Goal: Information Seeking & Learning: Learn about a topic

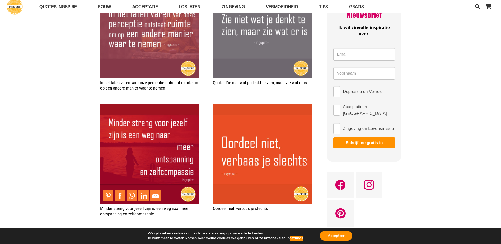
scroll to position [106, 0]
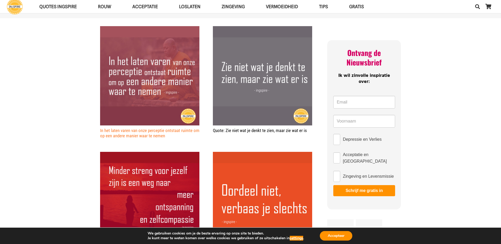
drag, startPoint x: 176, startPoint y: 135, endPoint x: 117, endPoint y: 132, distance: 59.8
click at [117, 132] on h2 "In het laten varen van onze perceptie ontstaat ruimte om op een andere manier w…" at bounding box center [149, 133] width 99 height 11
drag, startPoint x: 177, startPoint y: 136, endPoint x: 104, endPoint y: 130, distance: 73.7
click at [104, 130] on h2 "In het laten varen van onze perceptie ontstaat ruimte om op een andere manier w…" at bounding box center [149, 133] width 99 height 11
click at [104, 131] on link "In het laten varen van onze perceptie ontstaat ruimte om op een andere manier w…" at bounding box center [149, 133] width 99 height 11
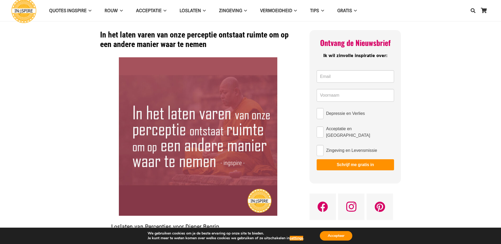
drag, startPoint x: 97, startPoint y: 31, endPoint x: 209, endPoint y: 46, distance: 112.7
drag, startPoint x: 209, startPoint y: 46, endPoint x: 106, endPoint y: 35, distance: 104.1
click at [106, 35] on h1 "In het laten varen van onze perceptie ontstaat ruimte om op een andere manier w…" at bounding box center [198, 39] width 196 height 19
